Goal: Task Accomplishment & Management: Use online tool/utility

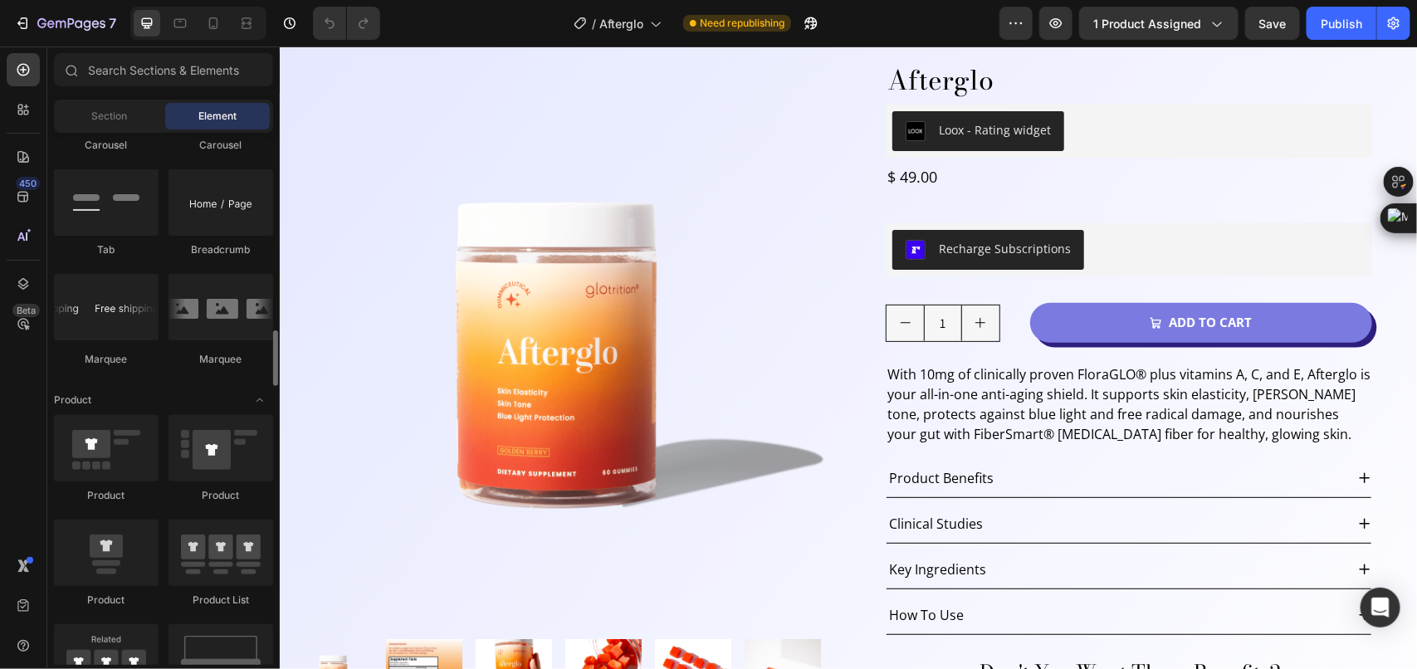
scroll to position [1972, 0]
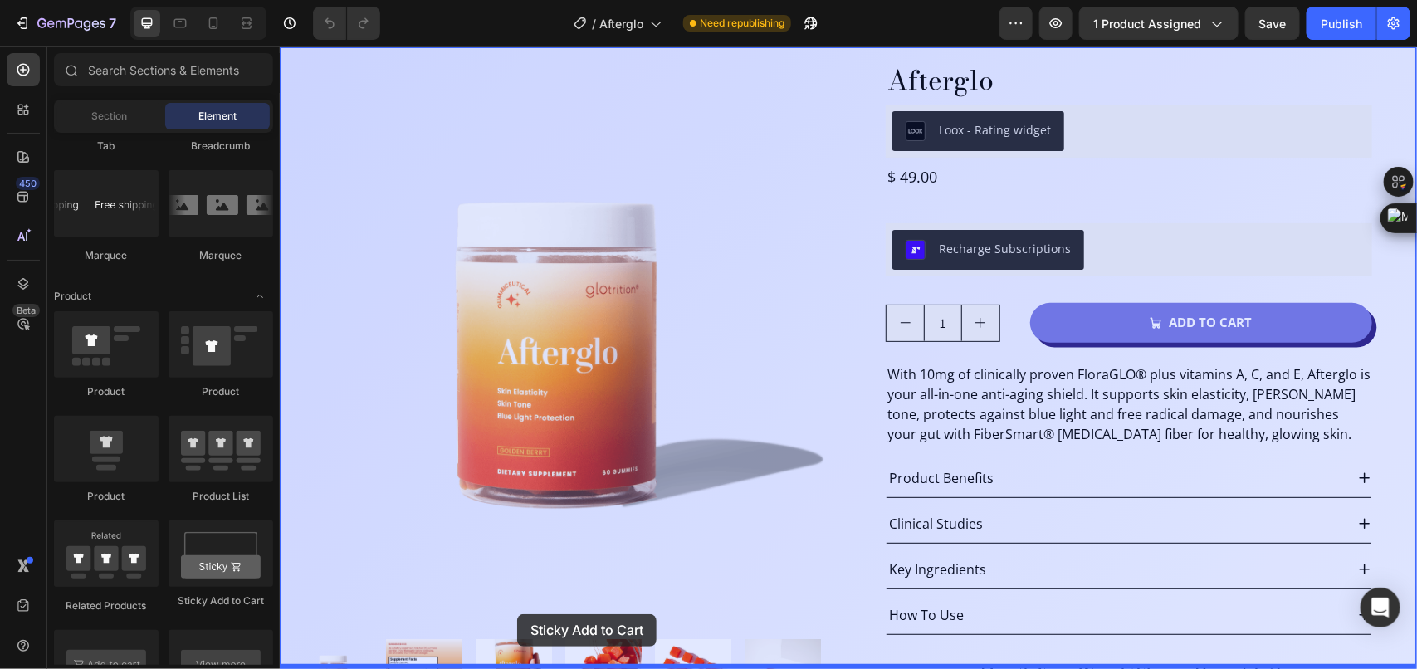
drag, startPoint x: 404, startPoint y: 565, endPoint x: 528, endPoint y: 566, distance: 123.7
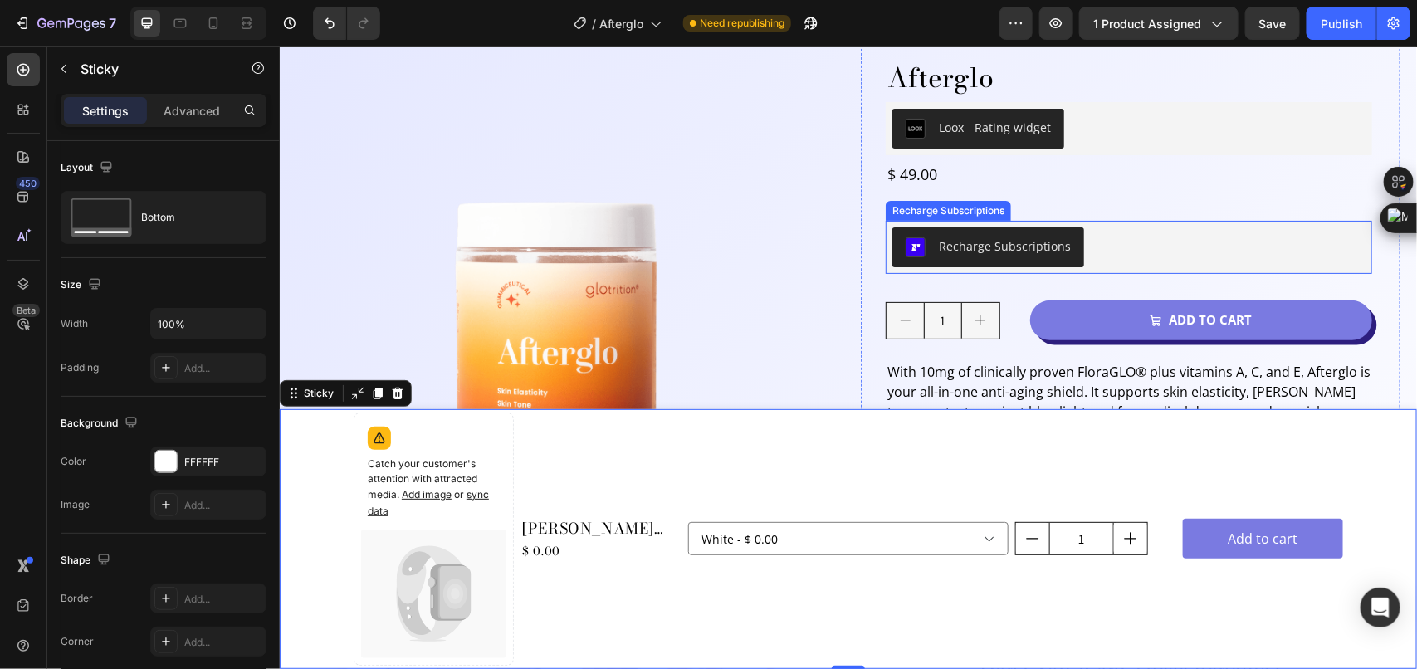
scroll to position [33, 0]
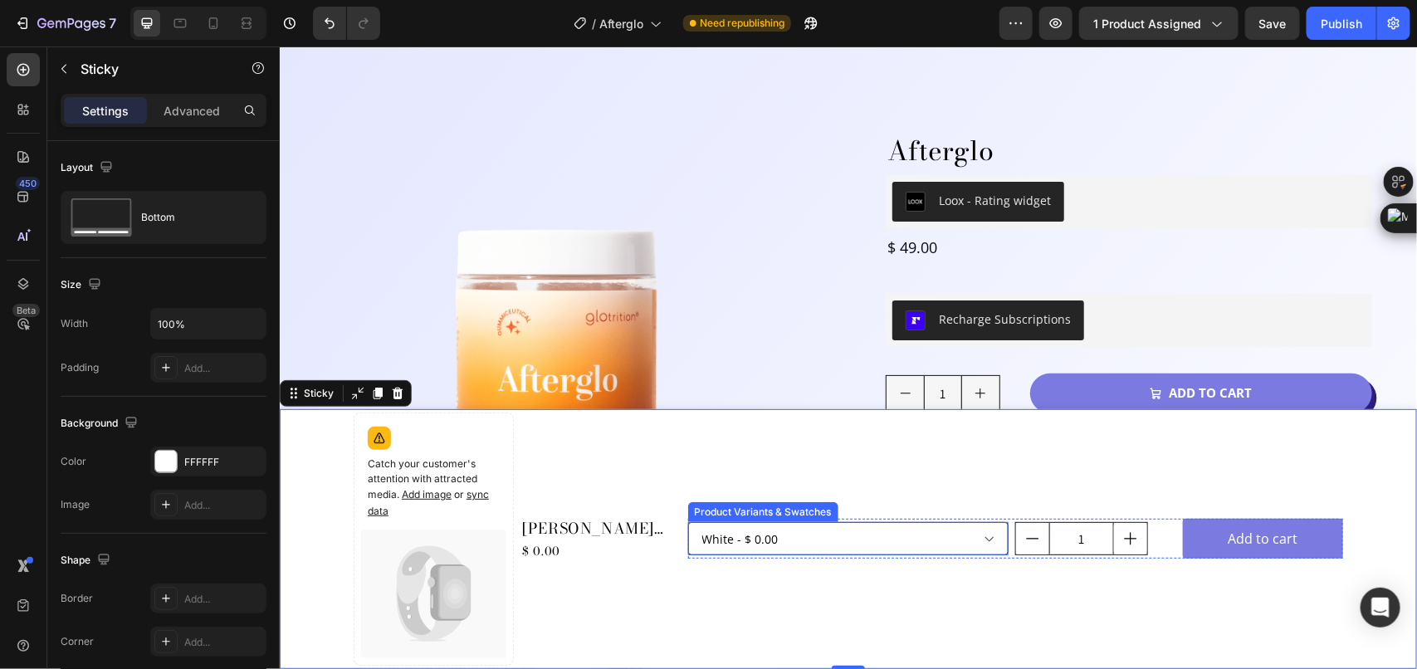
click at [815, 541] on select "White - $ 0.00" at bounding box center [847, 537] width 321 height 33
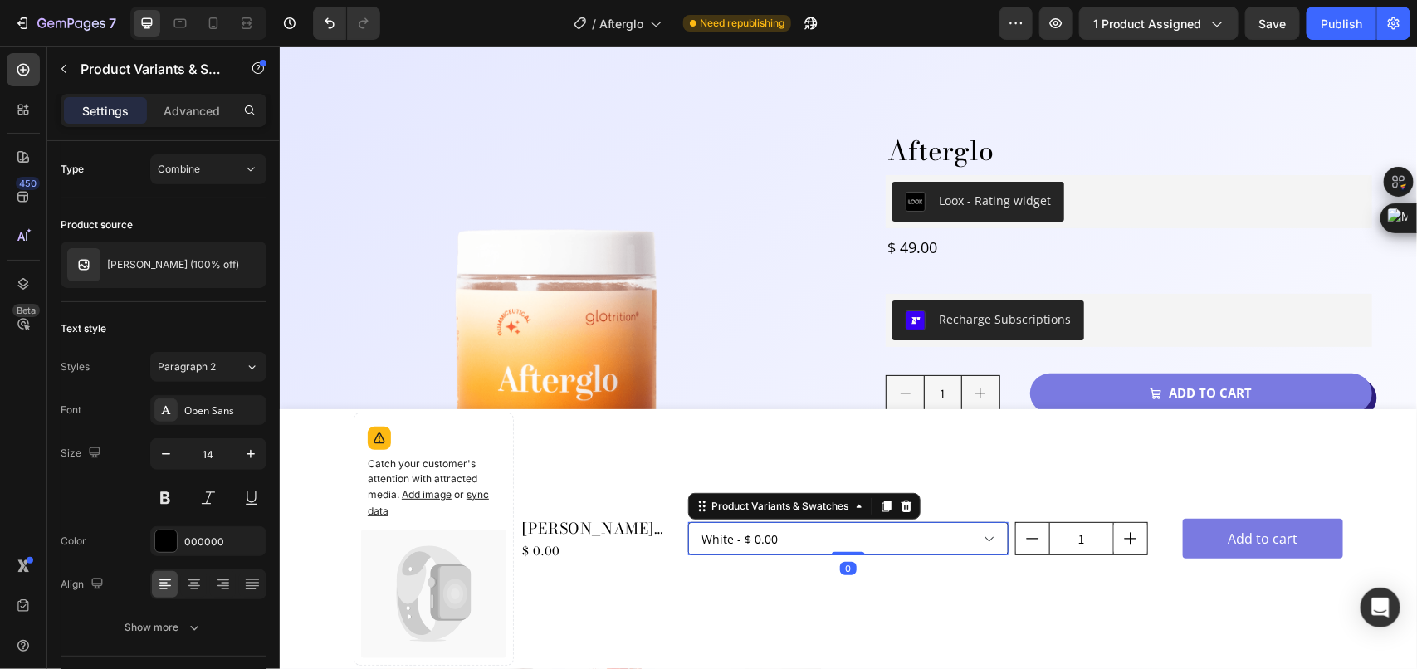
click at [816, 541] on select "White - $ 0.00" at bounding box center [847, 537] width 321 height 33
click at [1334, 30] on div "Publish" at bounding box center [1342, 23] width 42 height 17
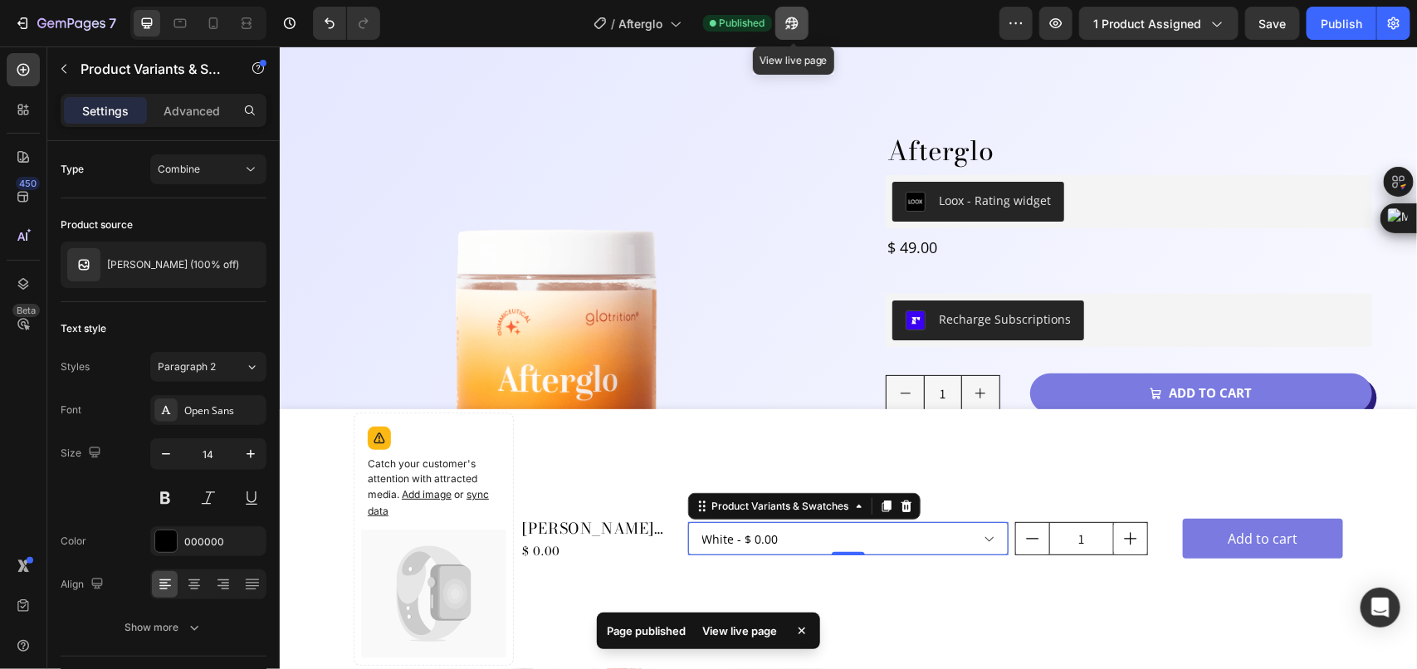
click at [798, 32] on button "button" at bounding box center [791, 23] width 33 height 33
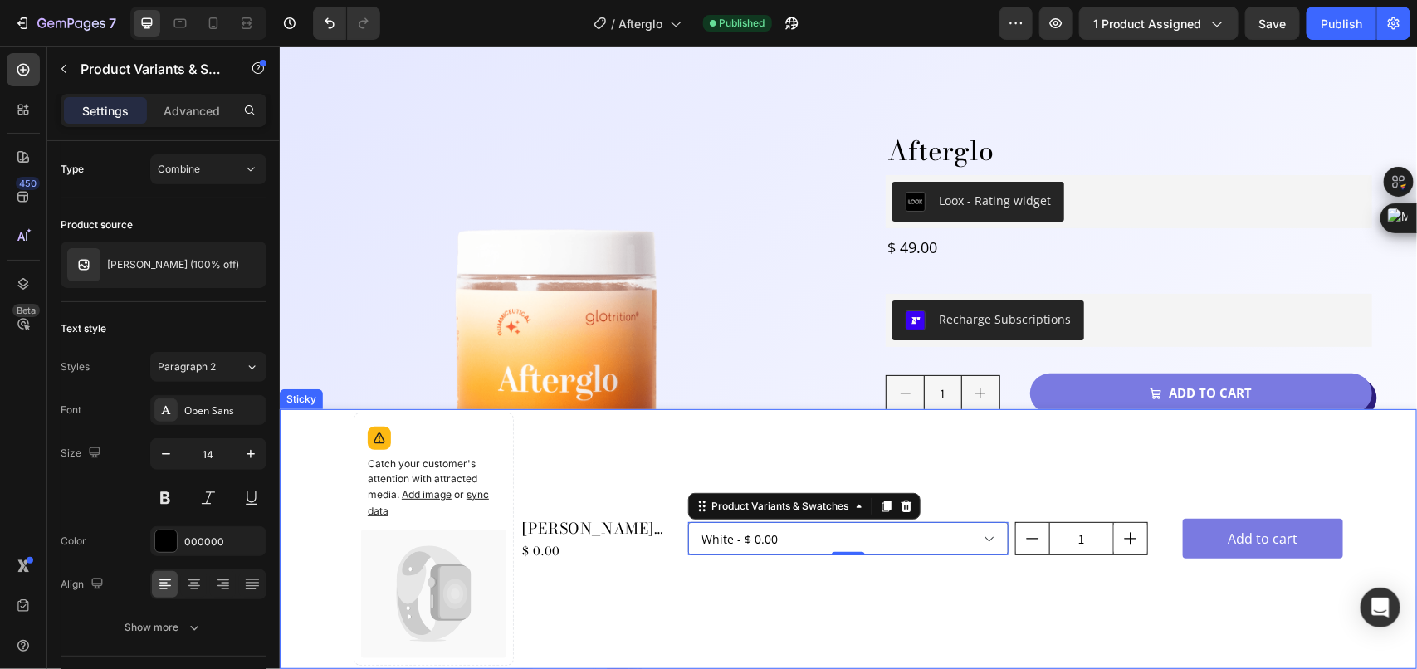
click at [316, 462] on div "Catch your customer's attention with attracted media. Add image or sync data Pr…" at bounding box center [848, 539] width 1138 height 260
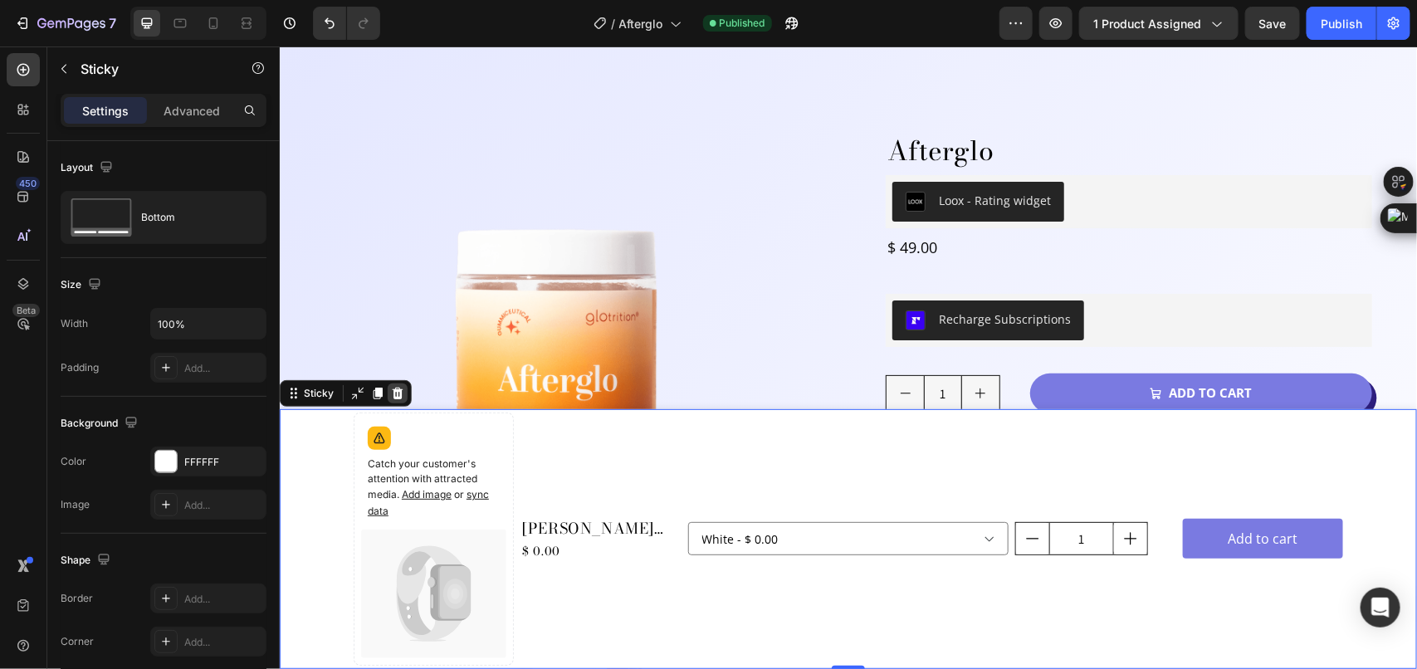
click at [400, 391] on icon at bounding box center [397, 393] width 11 height 12
